Goal: Transaction & Acquisition: Book appointment/travel/reservation

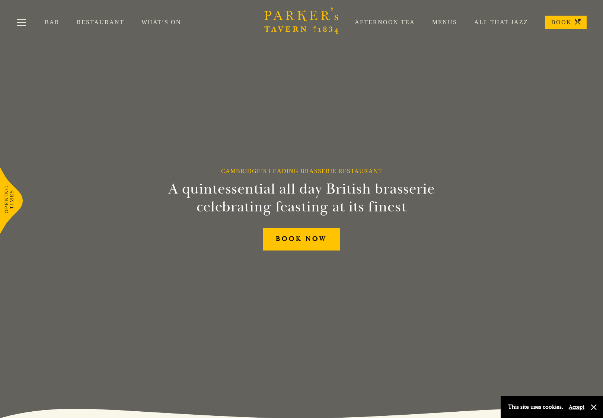
click at [442, 22] on link "Menus" at bounding box center [436, 22] width 42 height 7
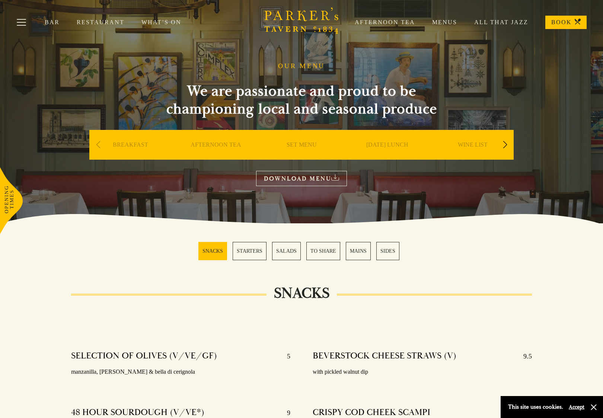
click at [120, 141] on div "BREAKFAST" at bounding box center [130, 156] width 82 height 52
click at [128, 150] on link "BREAKFAST" at bounding box center [130, 156] width 35 height 30
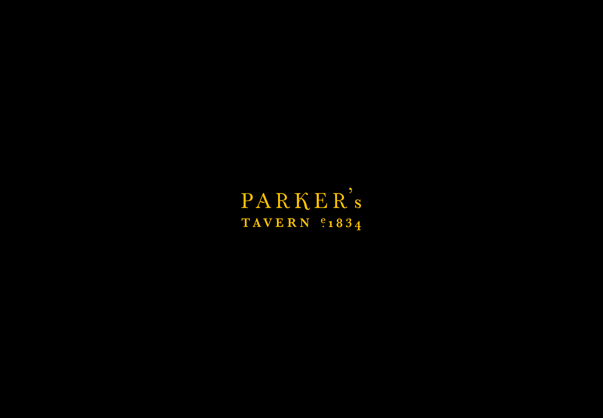
click at [125, 146] on link "BREAKFAST" at bounding box center [130, 156] width 35 height 30
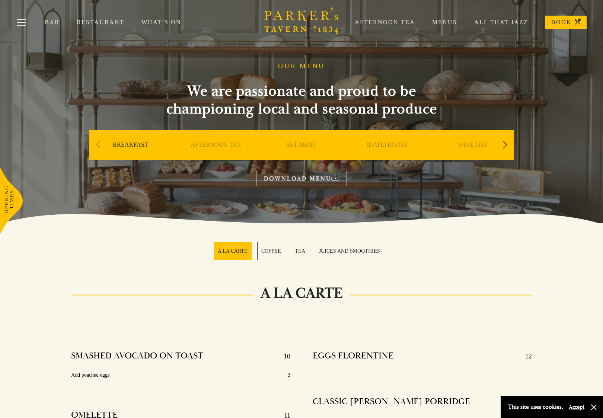
click at [505, 143] on div "Next slide" at bounding box center [505, 145] width 10 height 16
click at [388, 146] on link "BAR" at bounding box center [387, 156] width 13 height 30
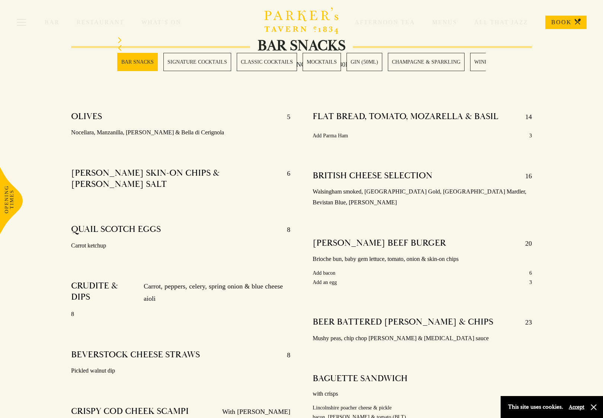
scroll to position [385, 0]
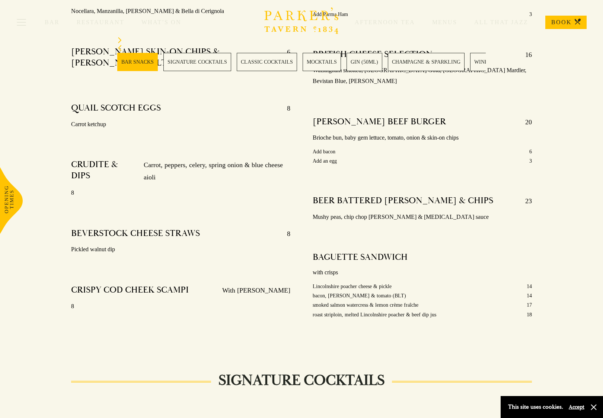
click at [248, 64] on link "CLASSIC COCKTAILS" at bounding box center [267, 62] width 60 height 18
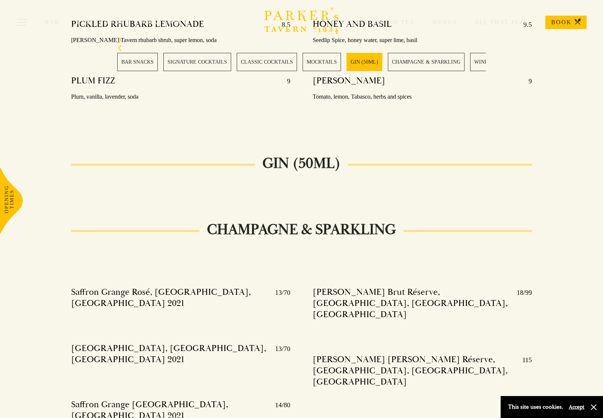
scroll to position [1372, 0]
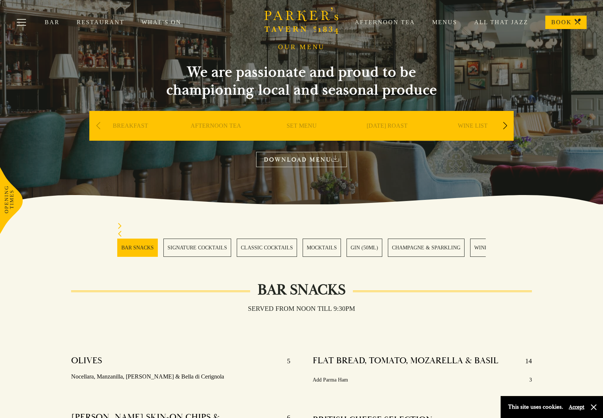
scroll to position [0, 0]
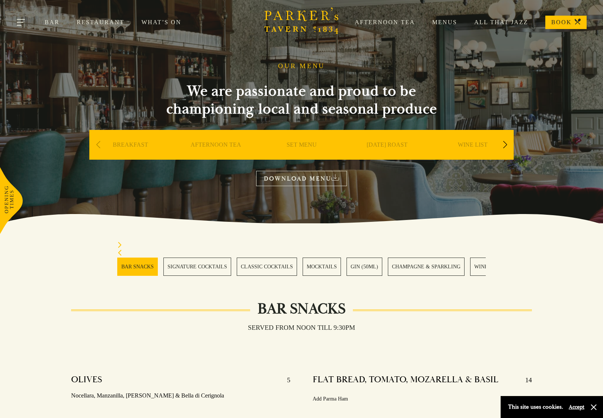
click at [20, 20] on button "Toggle navigation" at bounding box center [22, 24] width 32 height 32
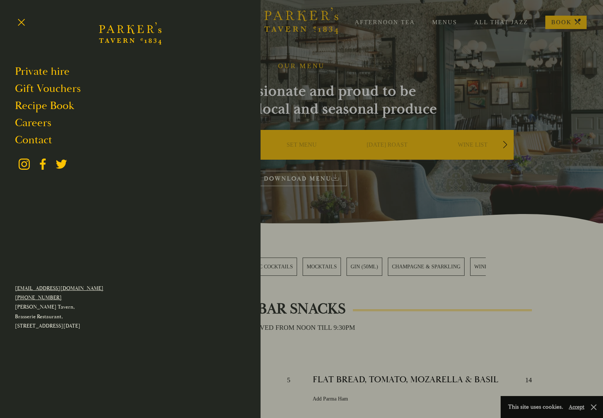
click at [568, 22] on div at bounding box center [301, 209] width 603 height 418
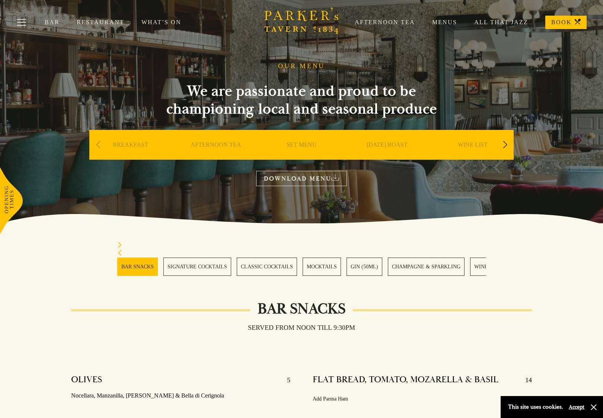
click at [560, 23] on link "BOOK" at bounding box center [565, 22] width 41 height 13
